Goal: Task Accomplishment & Management: Complete application form

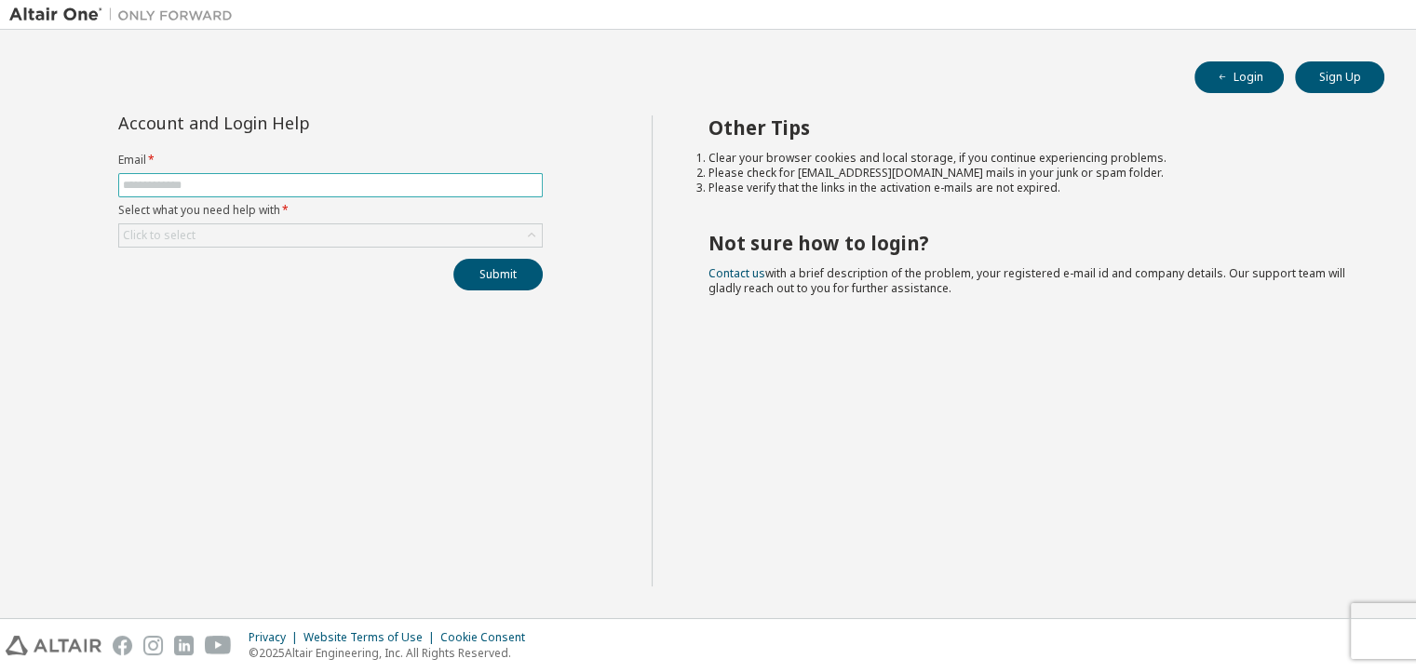
click at [186, 193] on input "text" at bounding box center [330, 185] width 415 height 15
click at [121, 312] on div "Account and Login Help Email * Select what you need help with * Click to select…" at bounding box center [330, 350] width 642 height 471
click at [153, 243] on div "Click to select" at bounding box center [159, 235] width 73 height 15
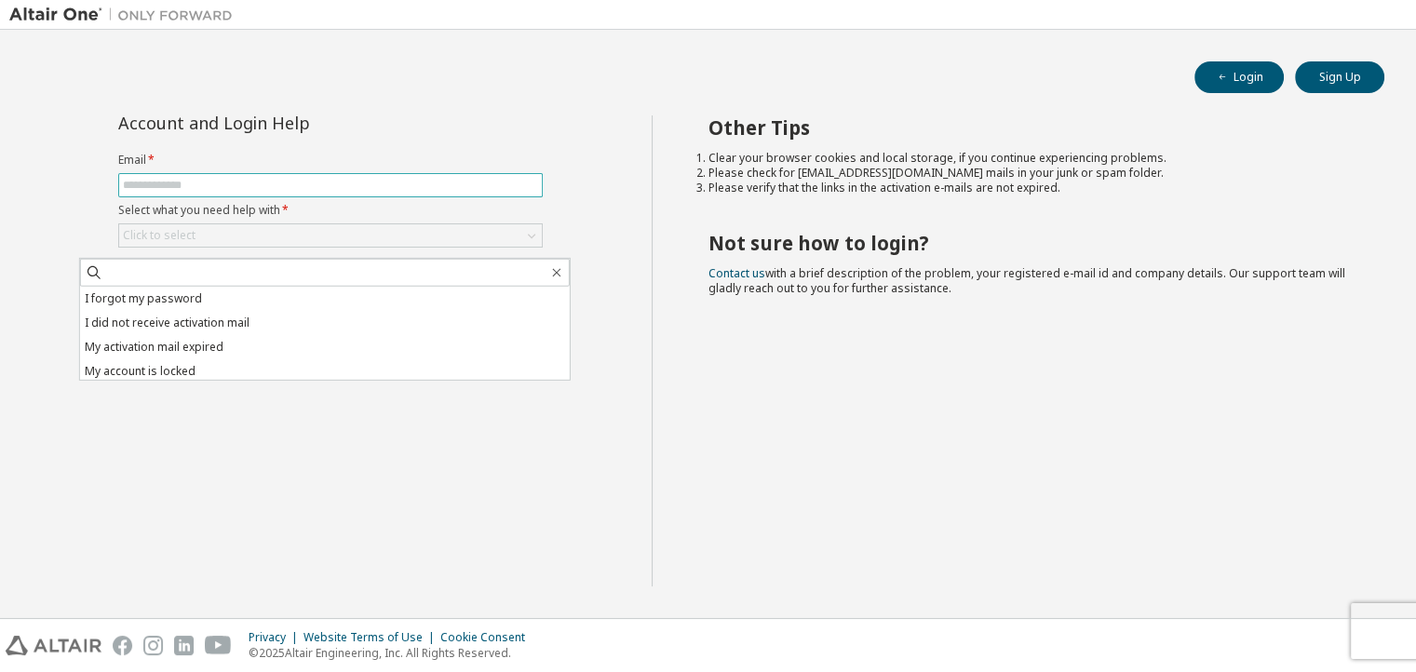
click at [163, 193] on input "text" at bounding box center [330, 185] width 415 height 15
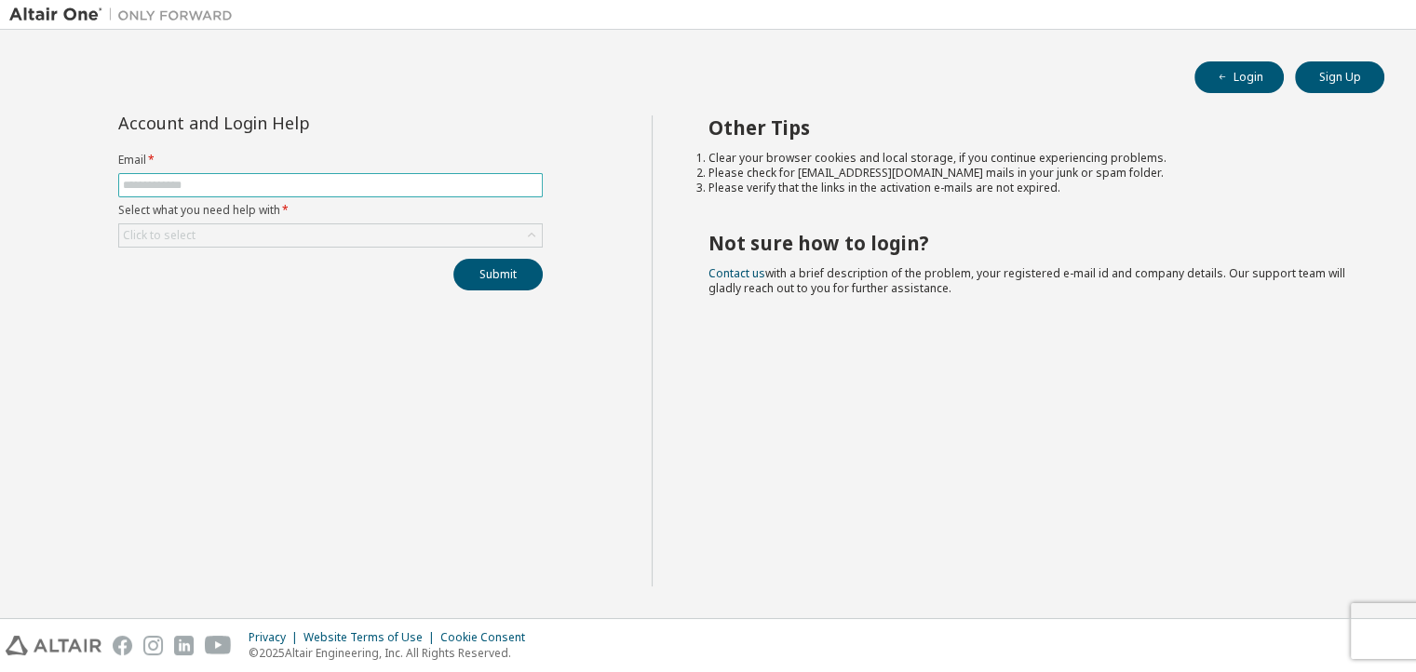
type input "**********"
click at [212, 247] on div "Click to select" at bounding box center [330, 235] width 423 height 22
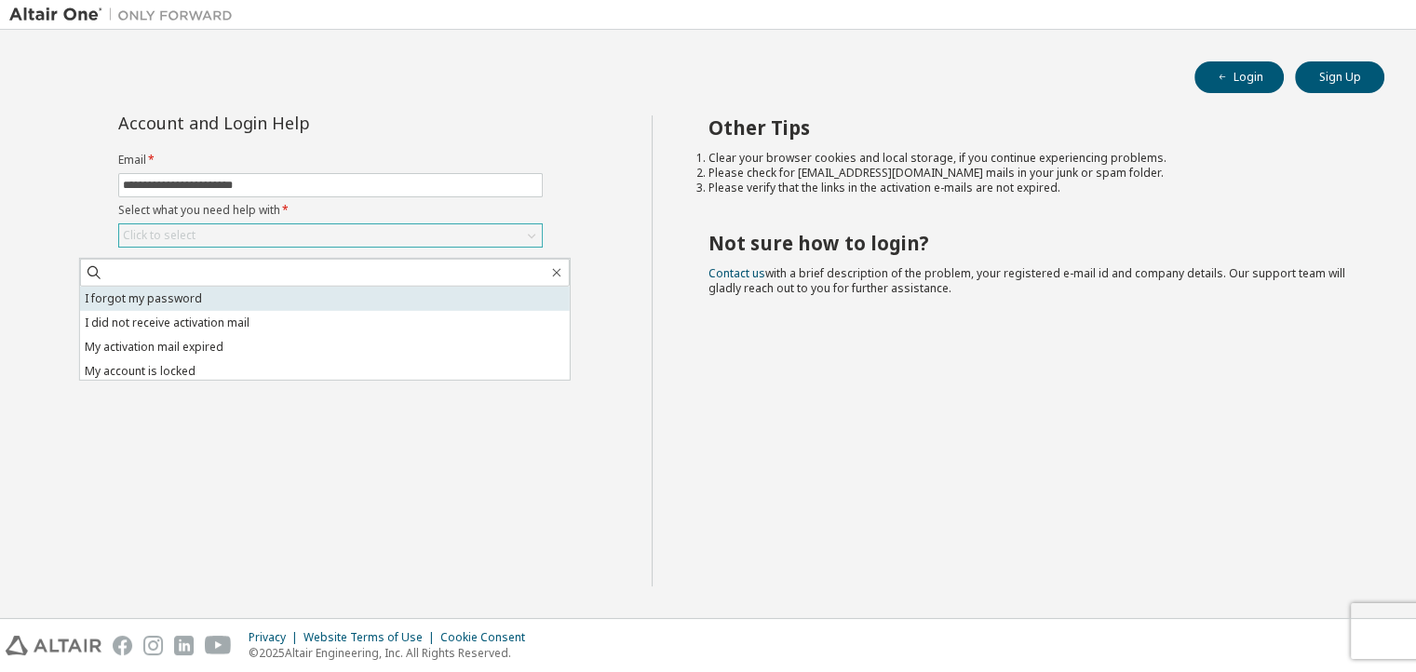
click at [204, 299] on li "I forgot my password" at bounding box center [325, 299] width 490 height 24
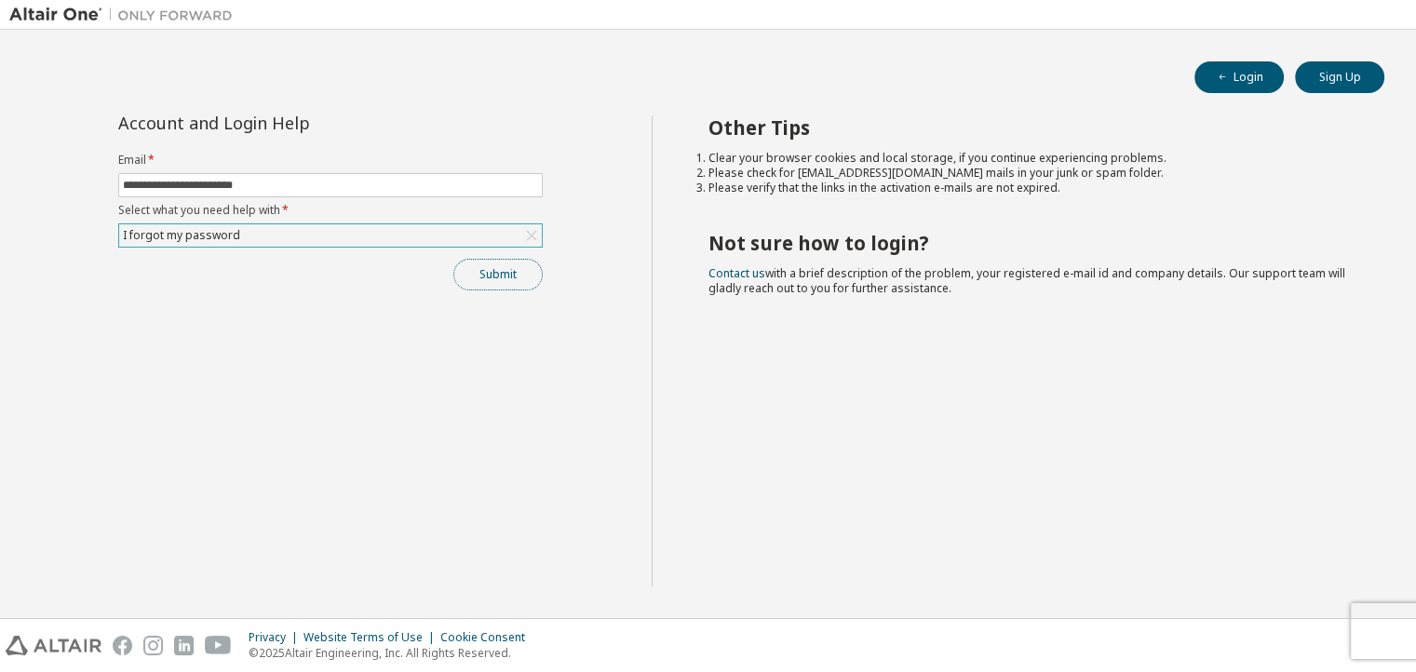
click at [532, 290] on button "Submit" at bounding box center [497, 275] width 89 height 32
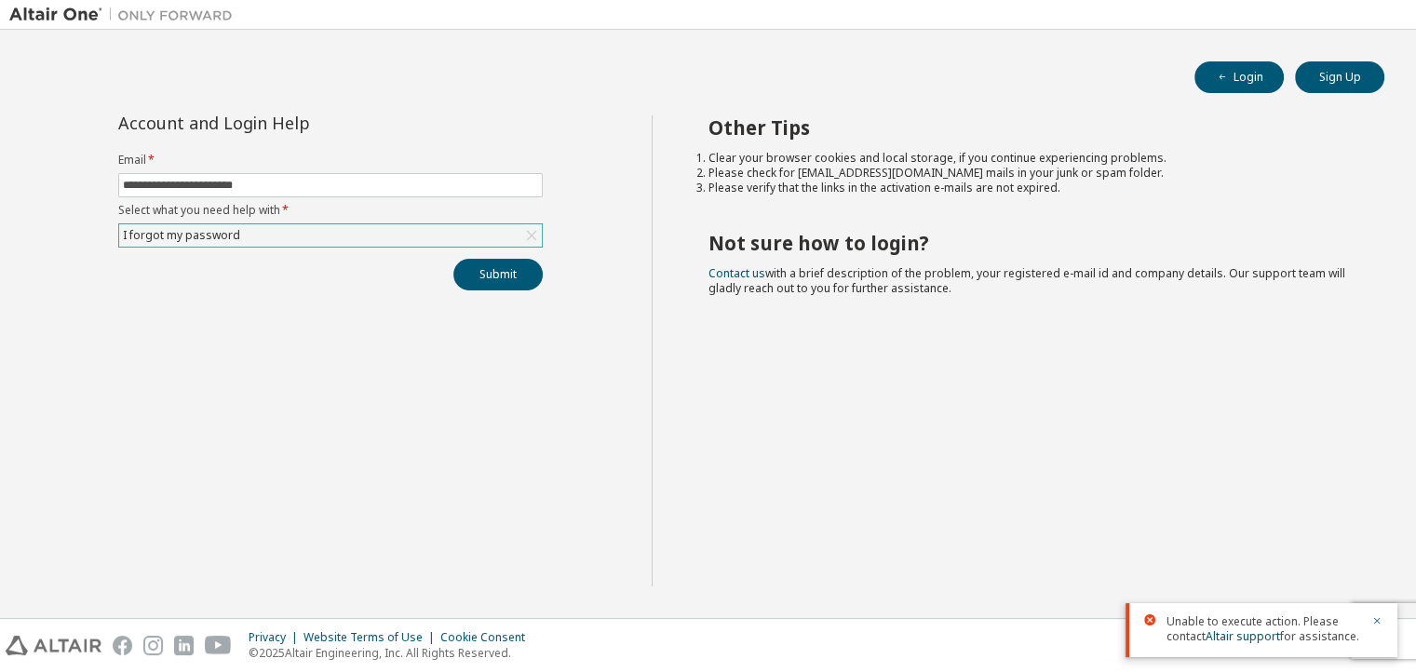
click at [1155, 626] on icon at bounding box center [1149, 619] width 11 height 11
click at [1378, 623] on icon "button" at bounding box center [1377, 621] width 7 height 7
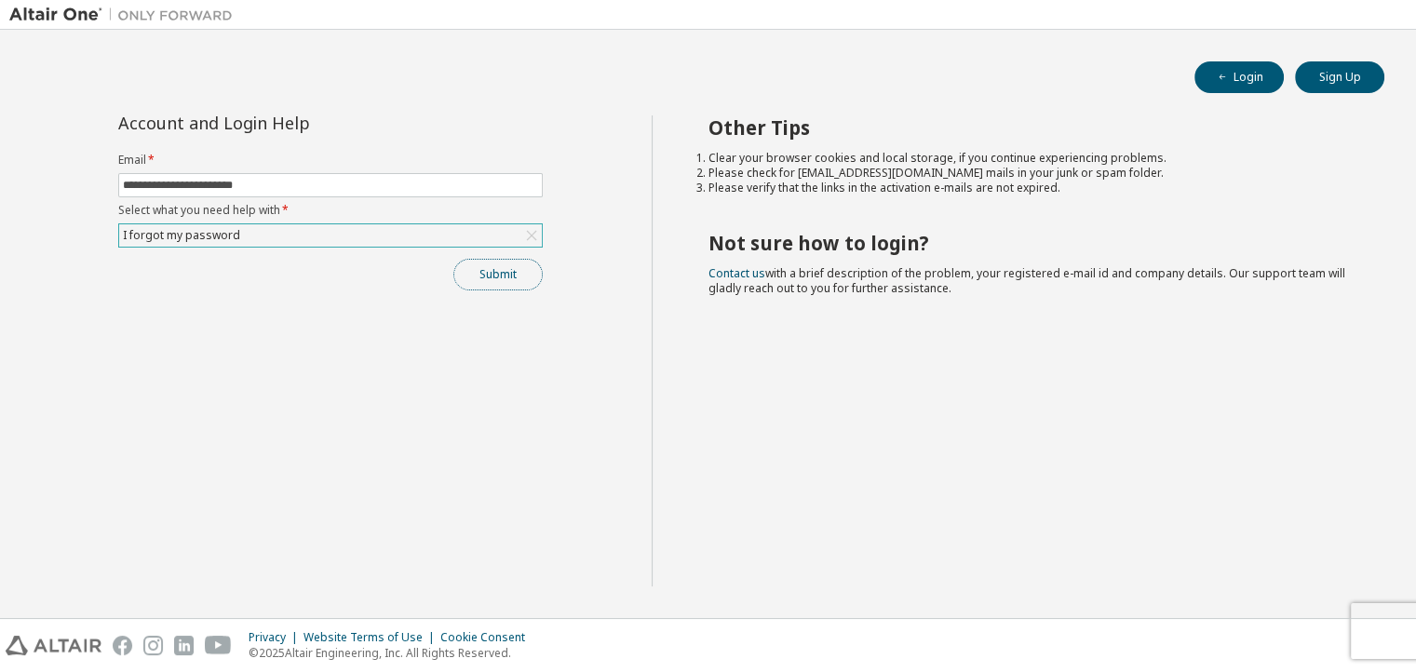
click at [532, 285] on button "Submit" at bounding box center [497, 275] width 89 height 32
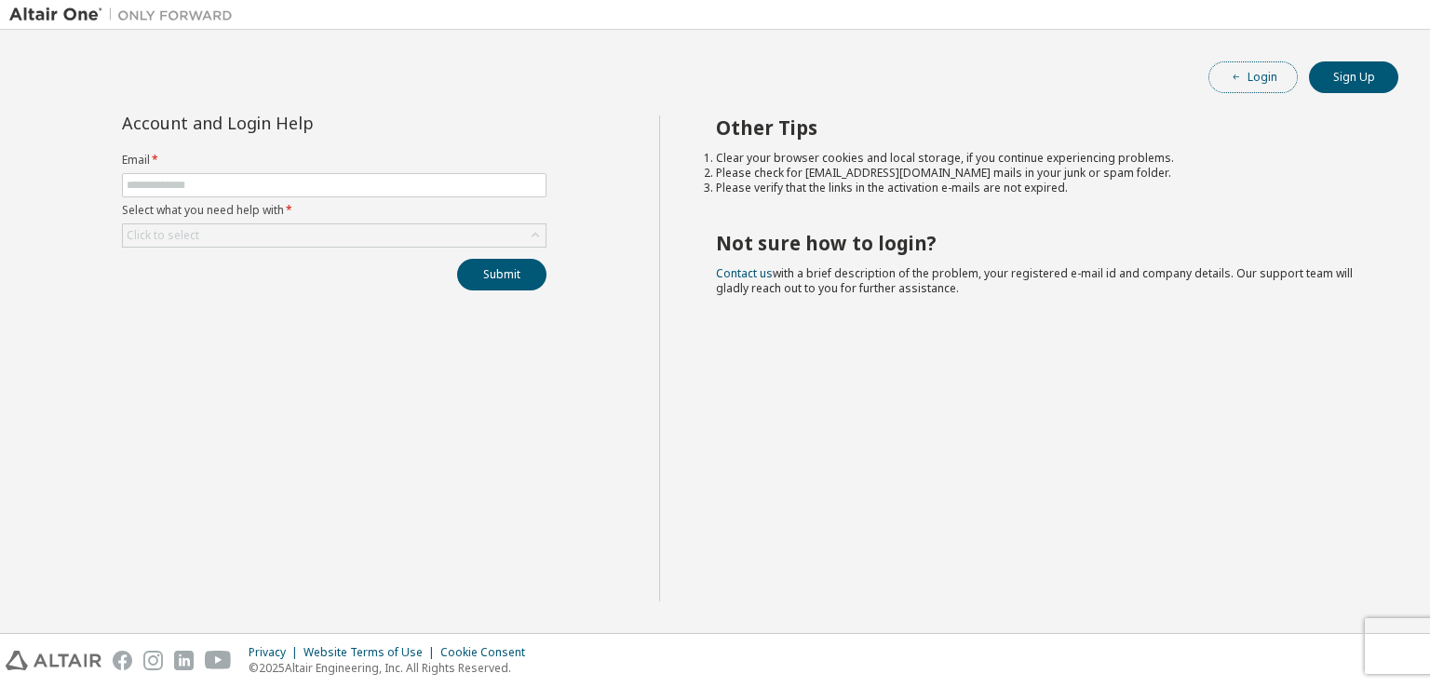
click at [1247, 76] on button "Login" at bounding box center [1252, 77] width 89 height 32
